Goal: Information Seeking & Learning: Find specific fact

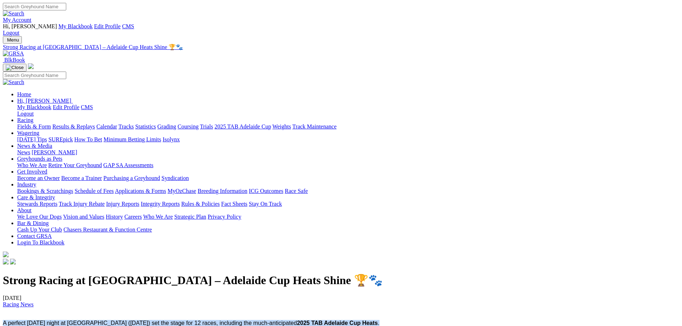
click at [24, 50] on img at bounding box center [13, 53] width 21 height 6
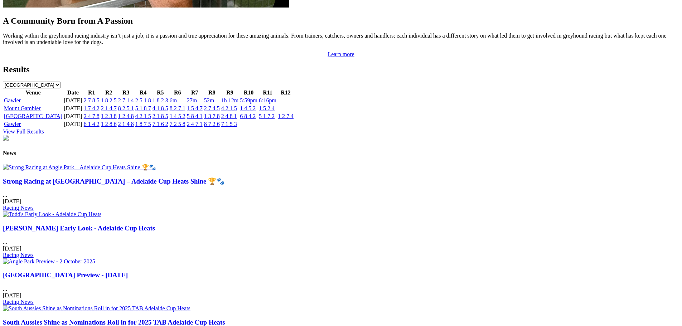
scroll to position [430, 0]
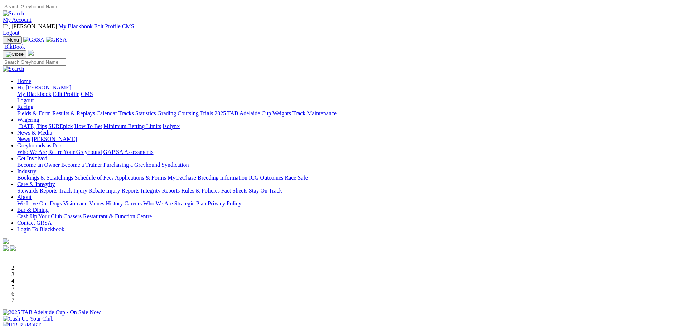
click at [95, 110] on link "Results & Replays" at bounding box center [73, 113] width 43 height 6
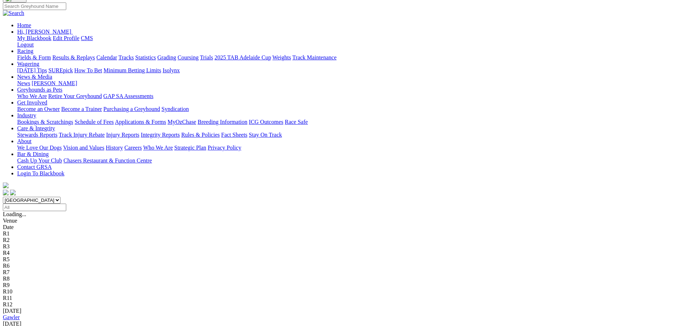
scroll to position [72, 0]
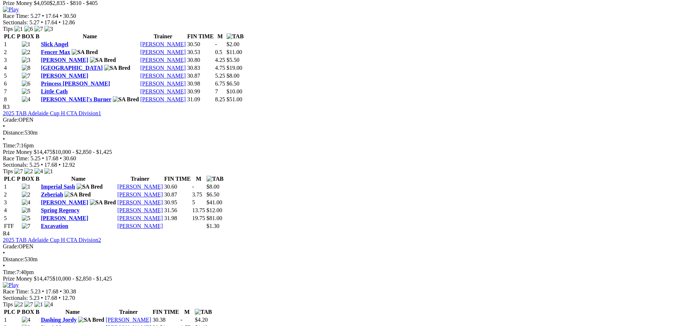
scroll to position [573, 0]
